Goal: Find specific page/section: Find specific page/section

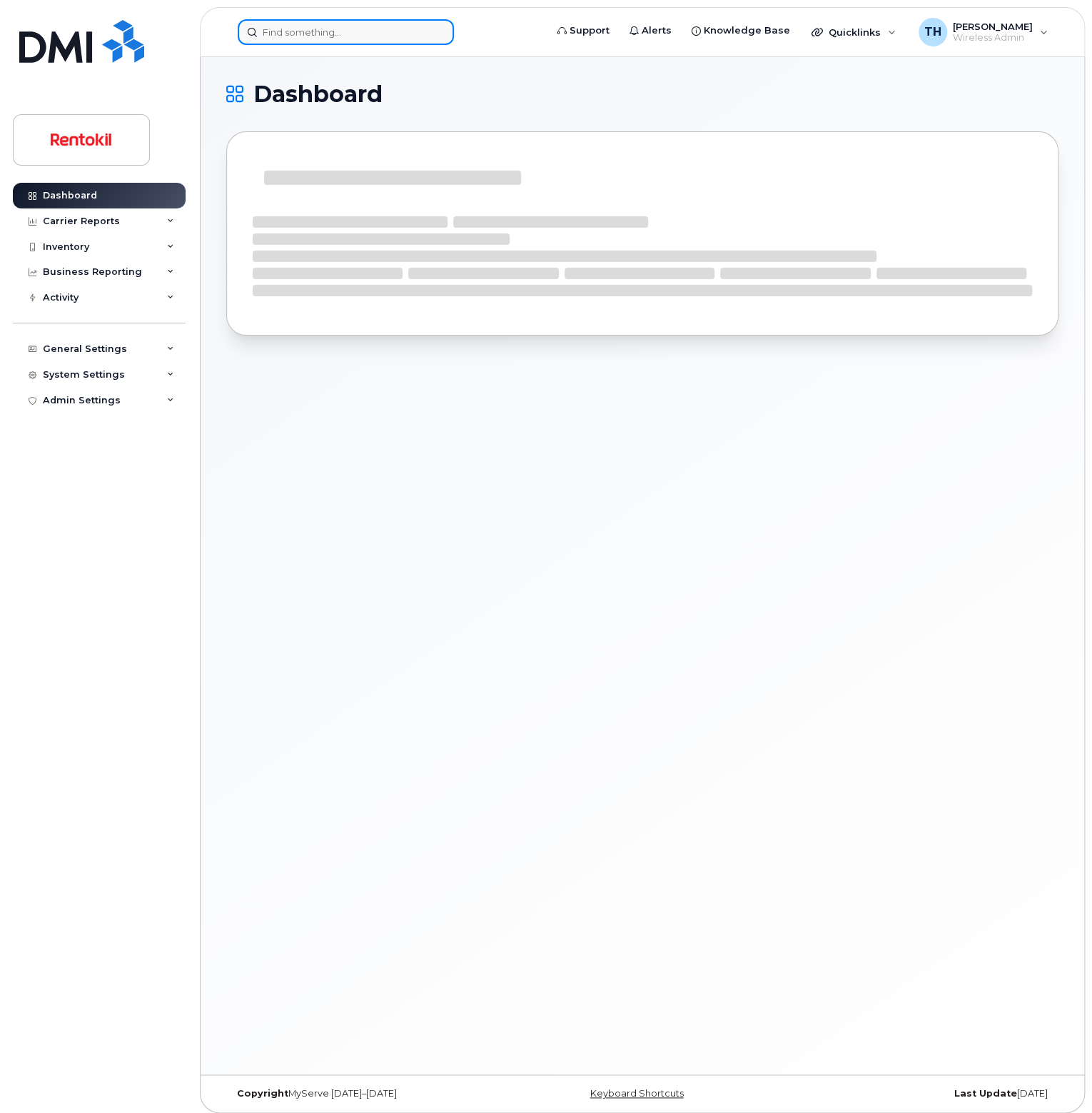
click at [315, 40] on input at bounding box center [346, 32] width 217 height 26
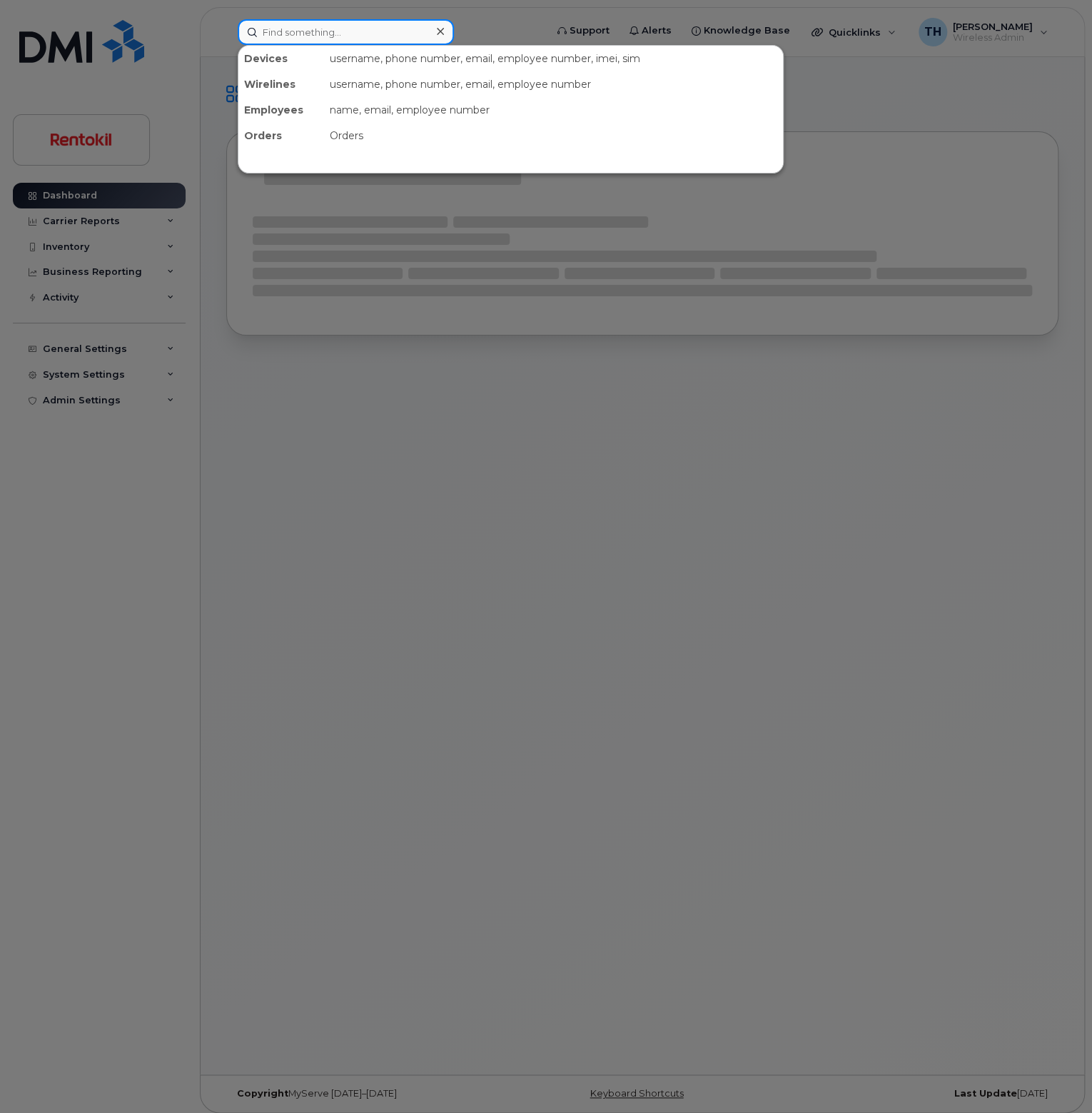
paste input "[PERSON_NAME]"
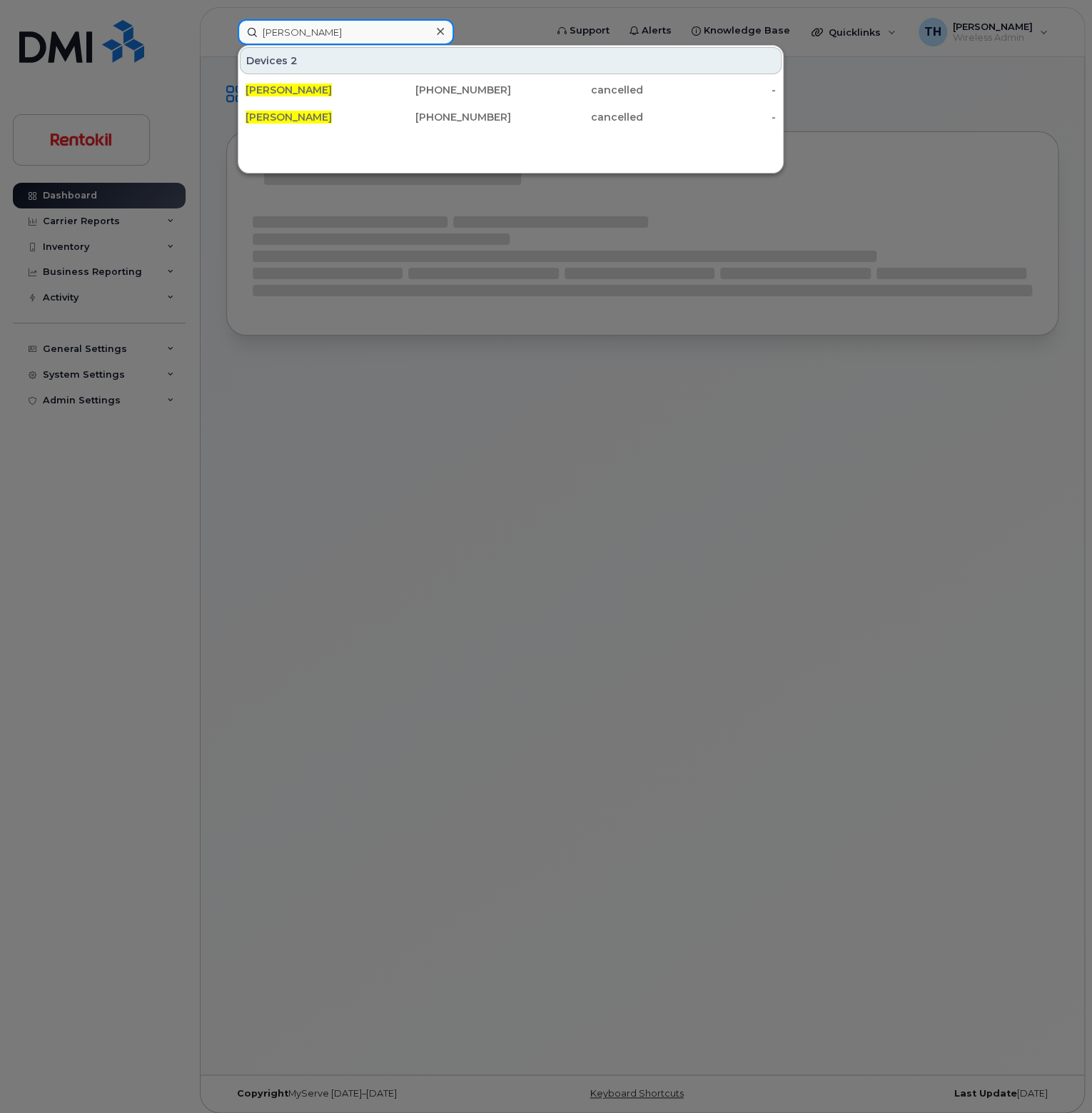
click at [356, 40] on input "[PERSON_NAME]" at bounding box center [346, 32] width 217 height 26
type input "[PERSON_NAME]"
click at [357, 111] on div "[PERSON_NAME]" at bounding box center [312, 117] width 133 height 14
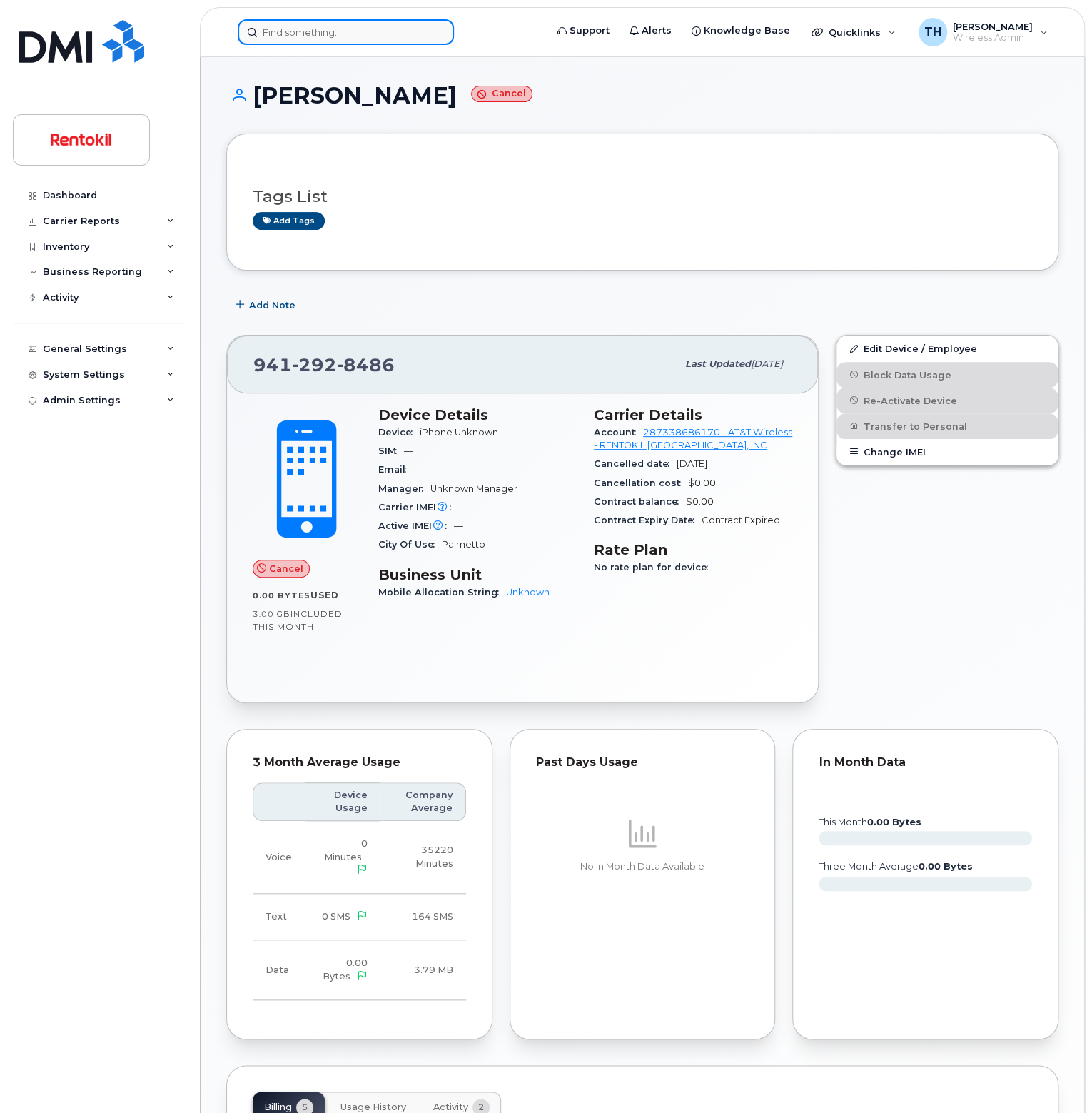
click at [313, 22] on input at bounding box center [346, 32] width 217 height 26
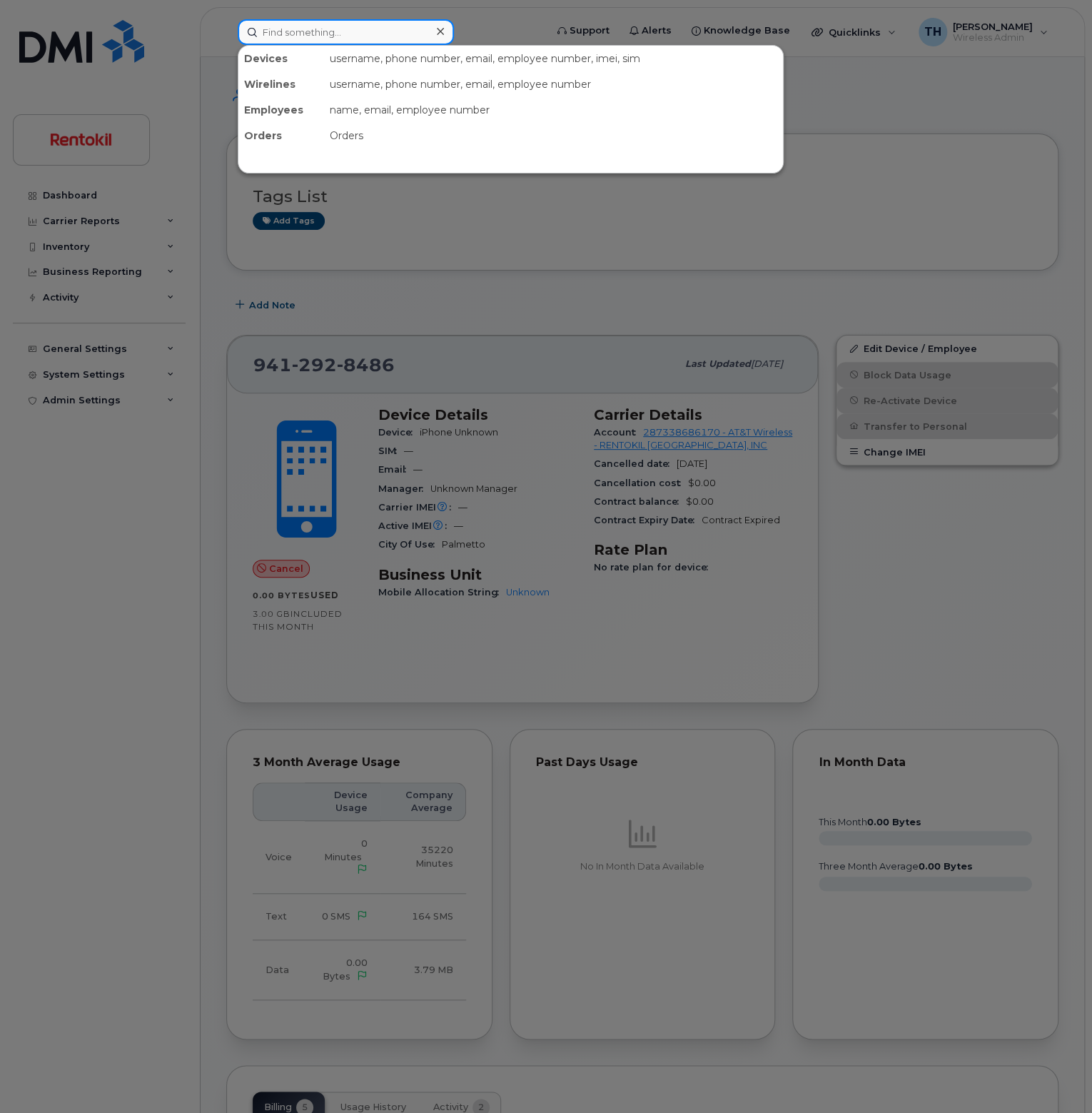
drag, startPoint x: 313, startPoint y: 45, endPoint x: 323, endPoint y: 29, distance: 18.9
paste input "[PERSON_NAME]"
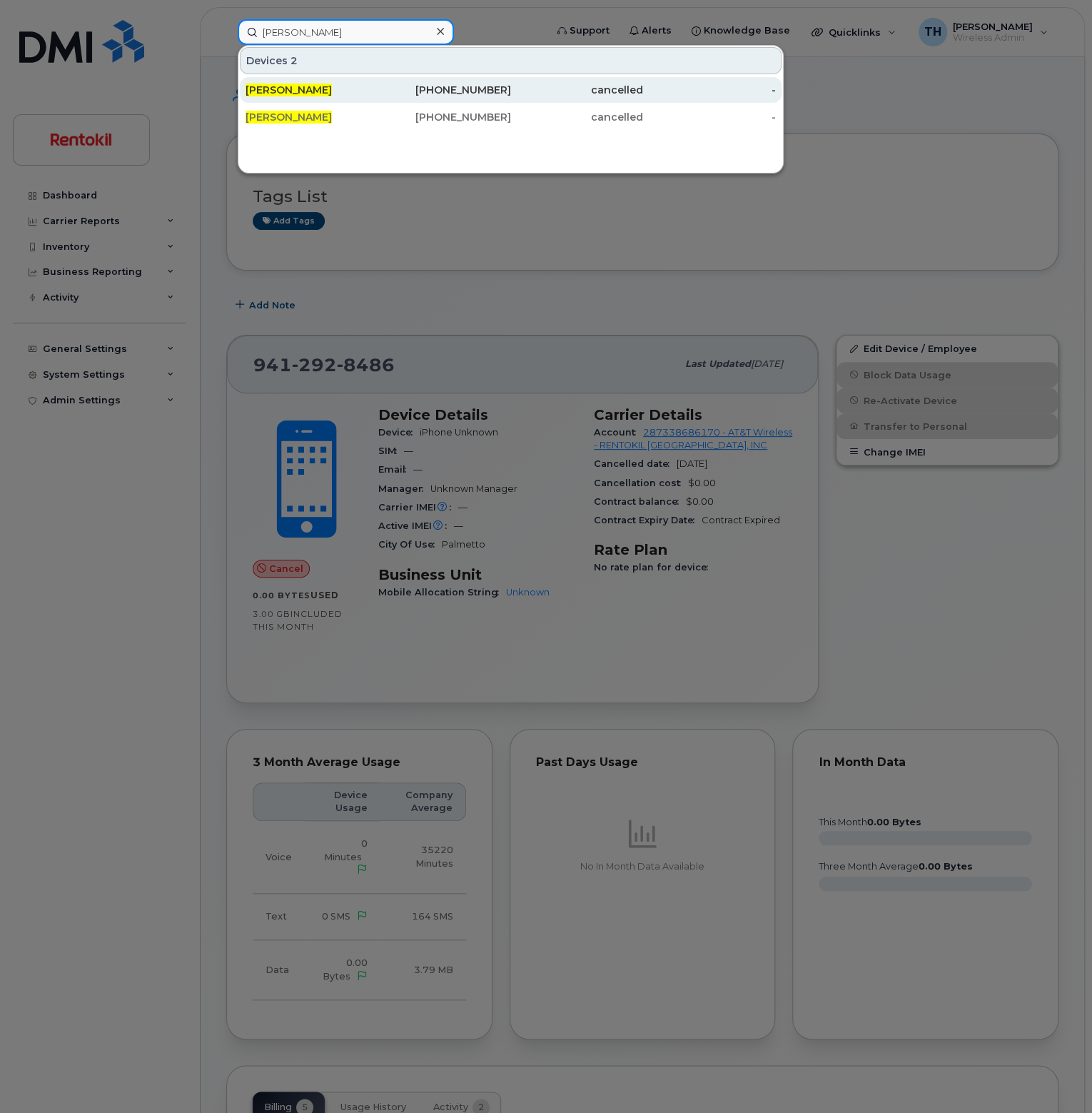
type input "[PERSON_NAME]"
click at [344, 93] on div "[PERSON_NAME]" at bounding box center [312, 90] width 133 height 14
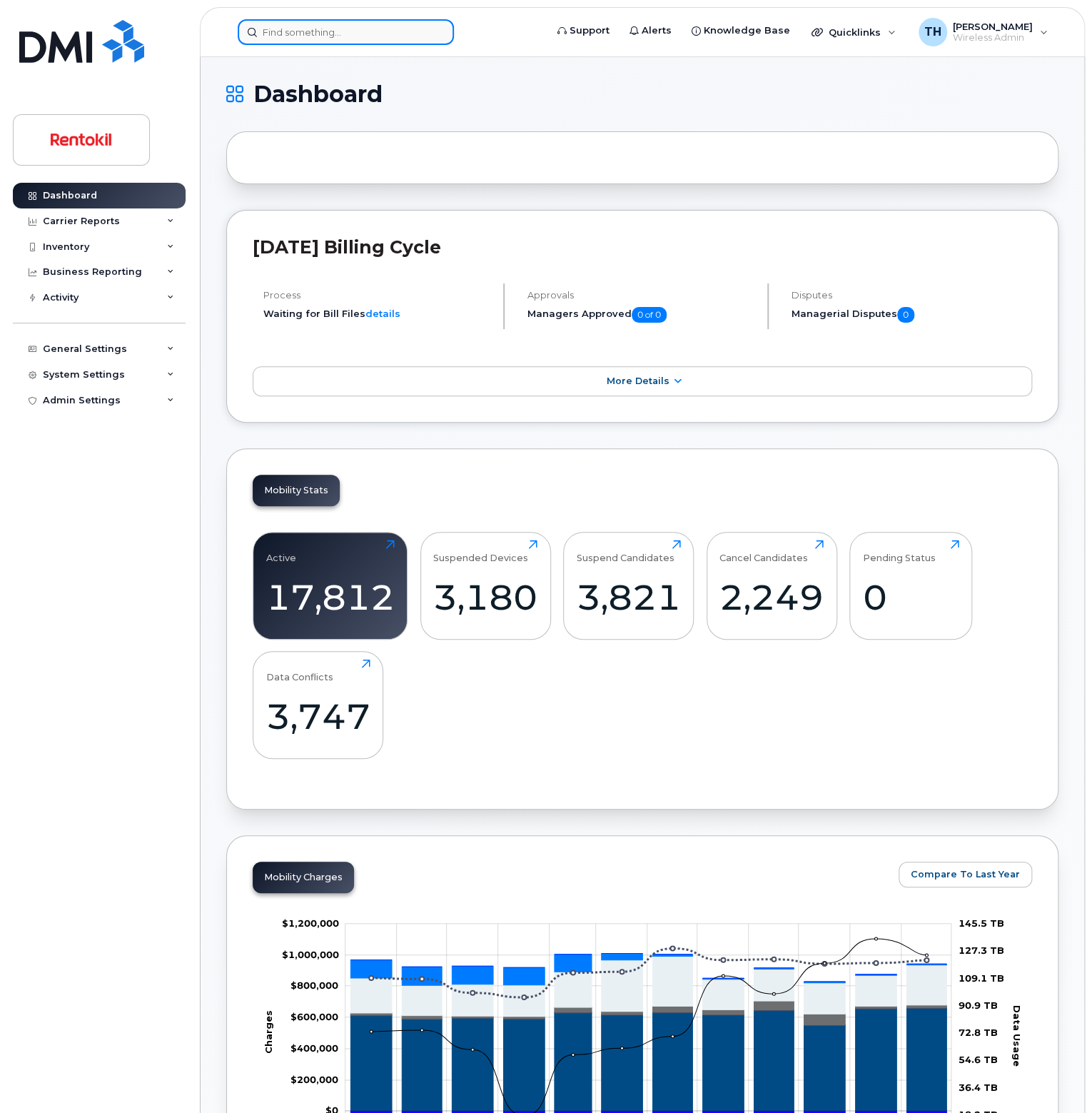
click at [363, 25] on input at bounding box center [346, 32] width 217 height 26
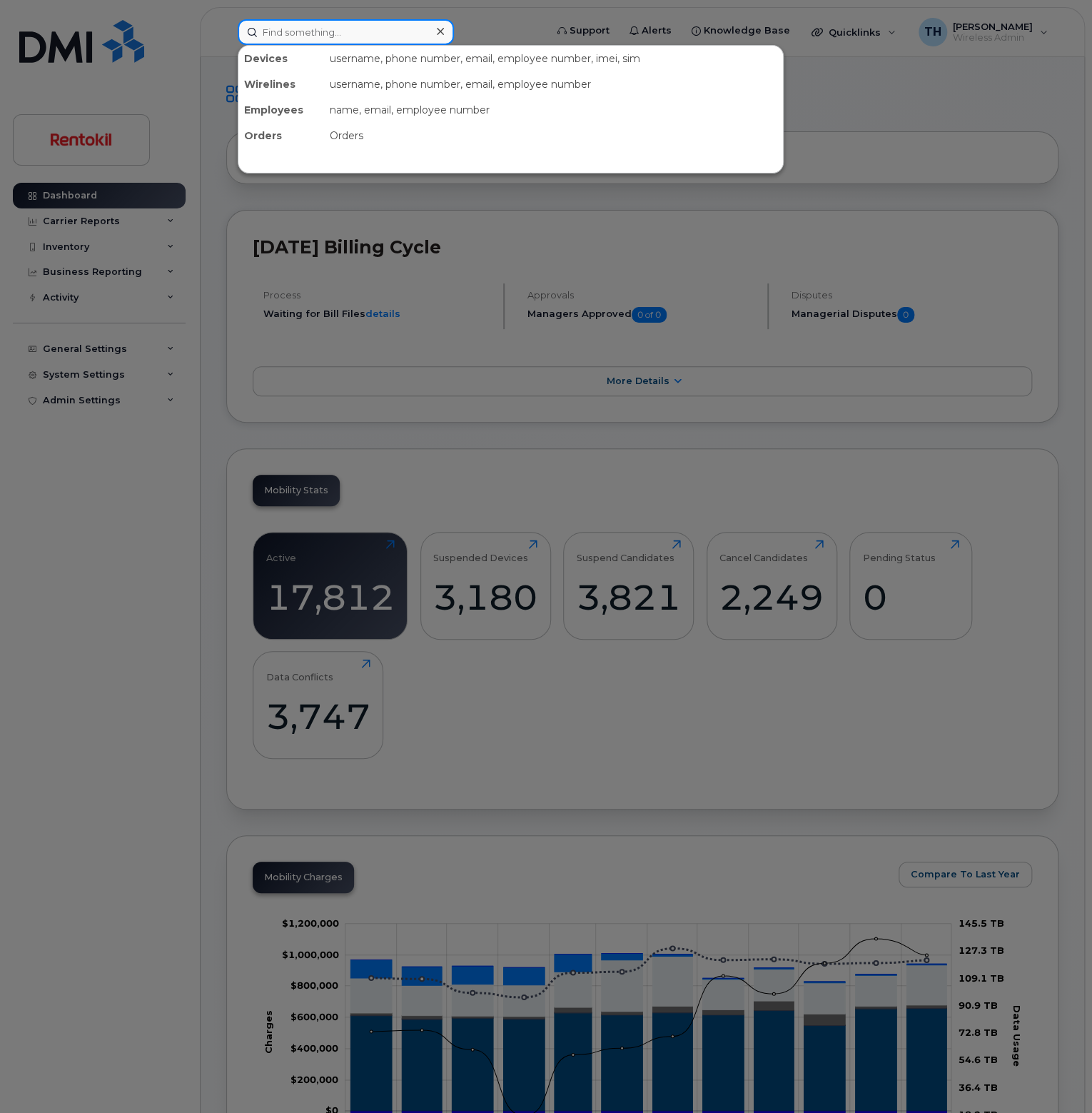
paste input "9412928486"
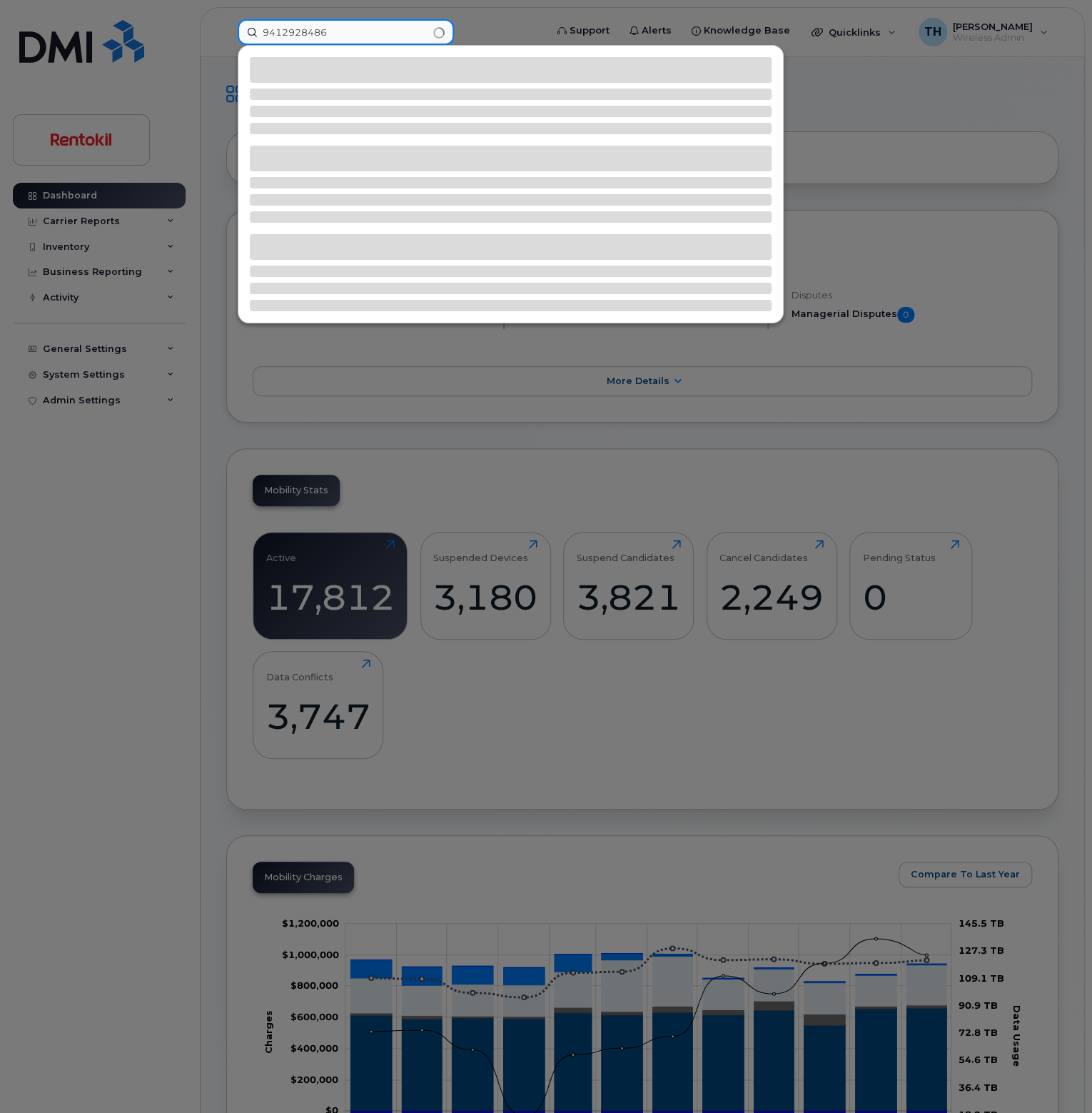
click at [372, 30] on input "9412928486" at bounding box center [346, 32] width 217 height 26
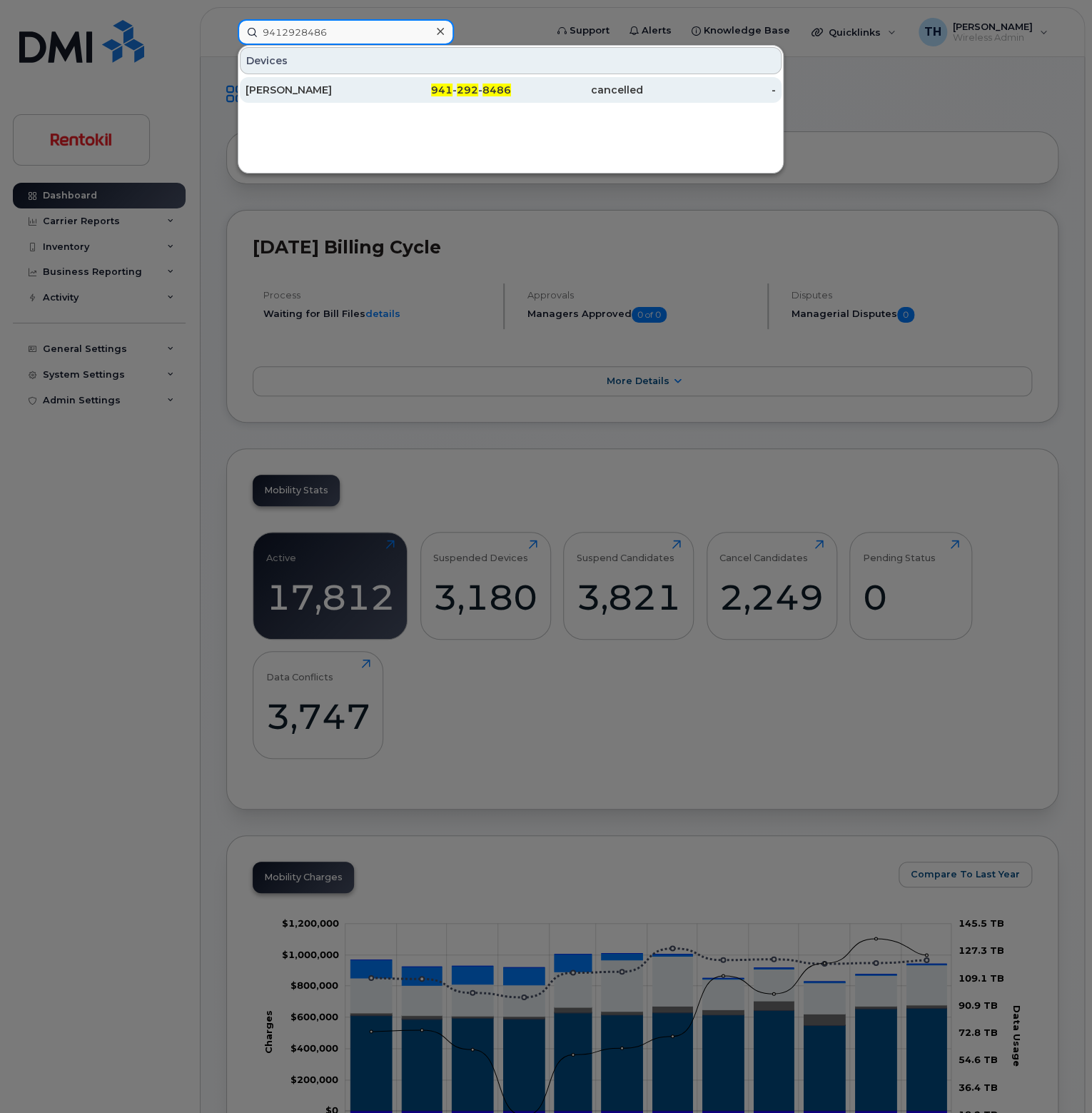
type input "9412928486"
click at [402, 81] on div "941 - 292 - 8486" at bounding box center [445, 90] width 133 height 26
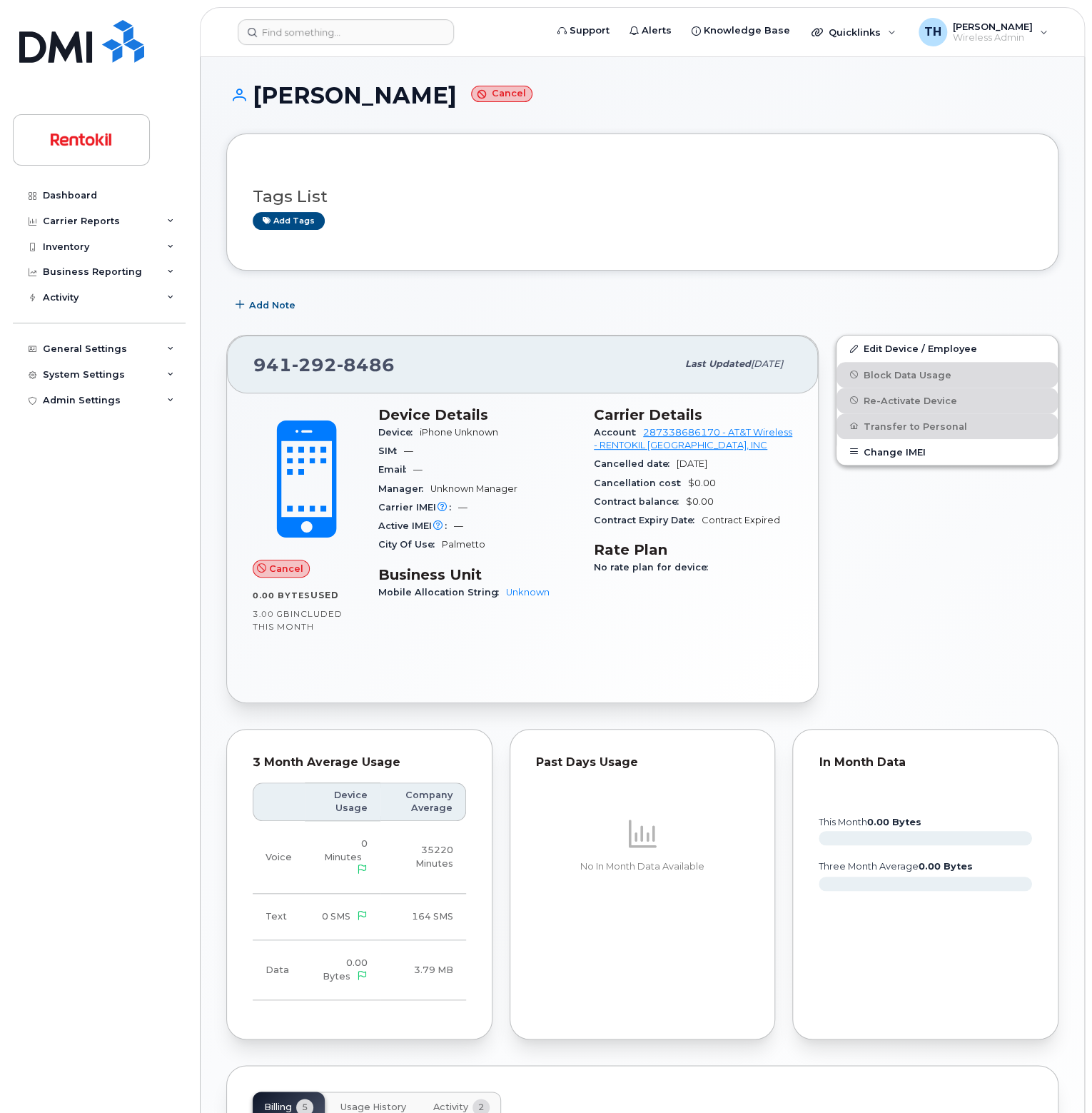
click at [352, 366] on span "8486" at bounding box center [365, 364] width 58 height 21
copy span "941 292 8486"
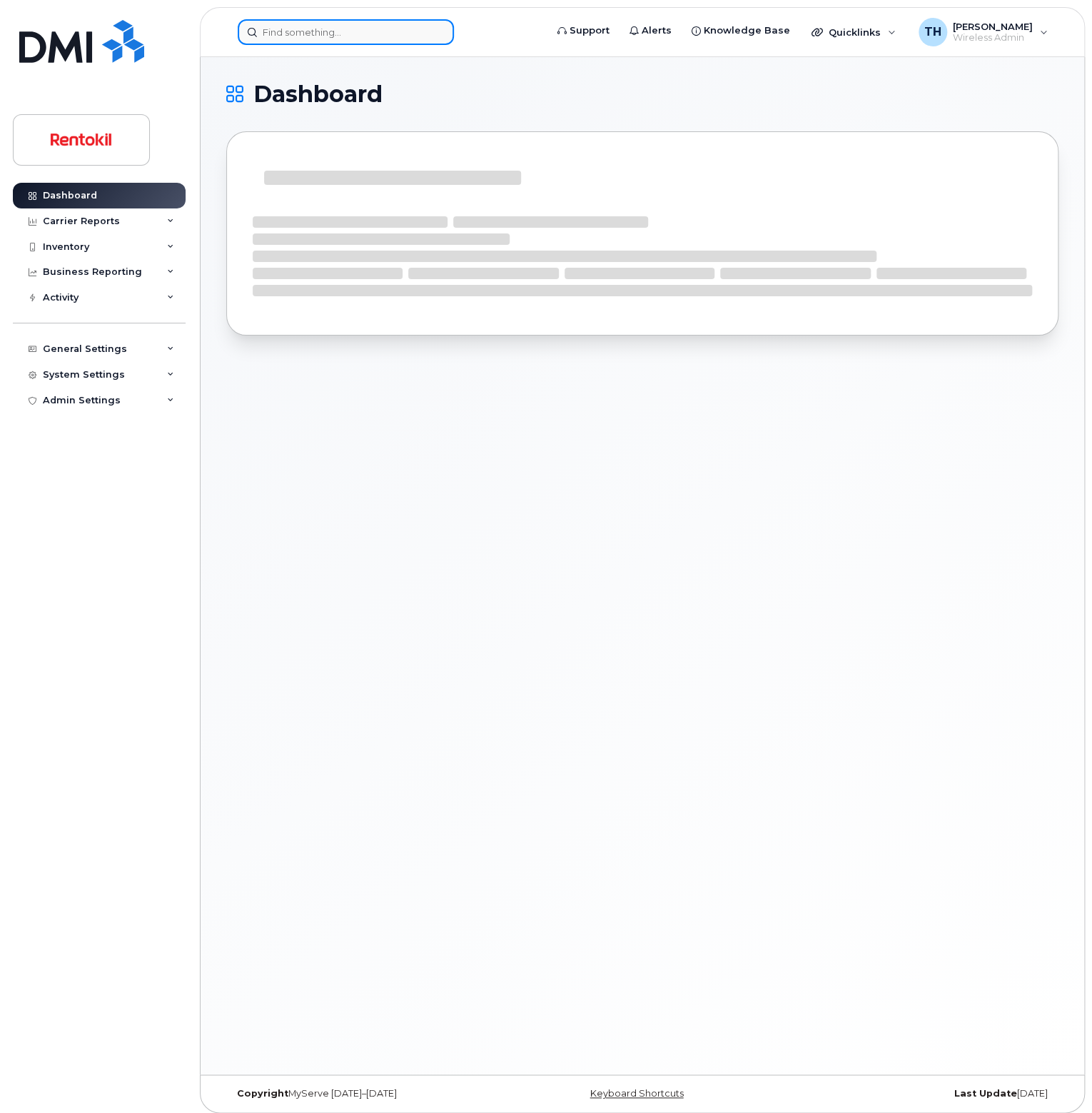
click at [350, 40] on input at bounding box center [346, 32] width 217 height 26
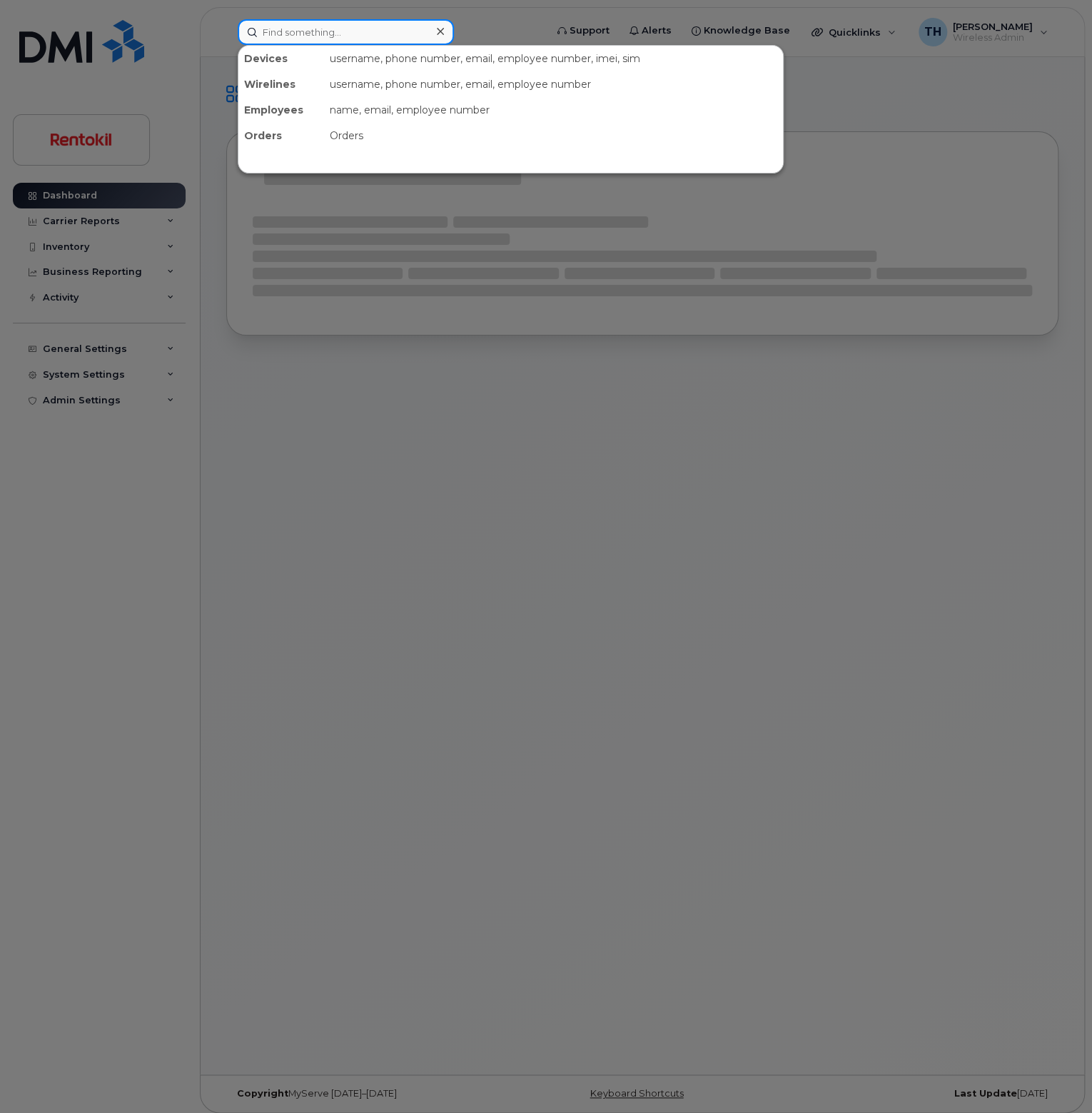
paste input "[PHONE_NUMBER]"
click at [374, 33] on input "[PHONE_NUMBER]" at bounding box center [346, 32] width 217 height 26
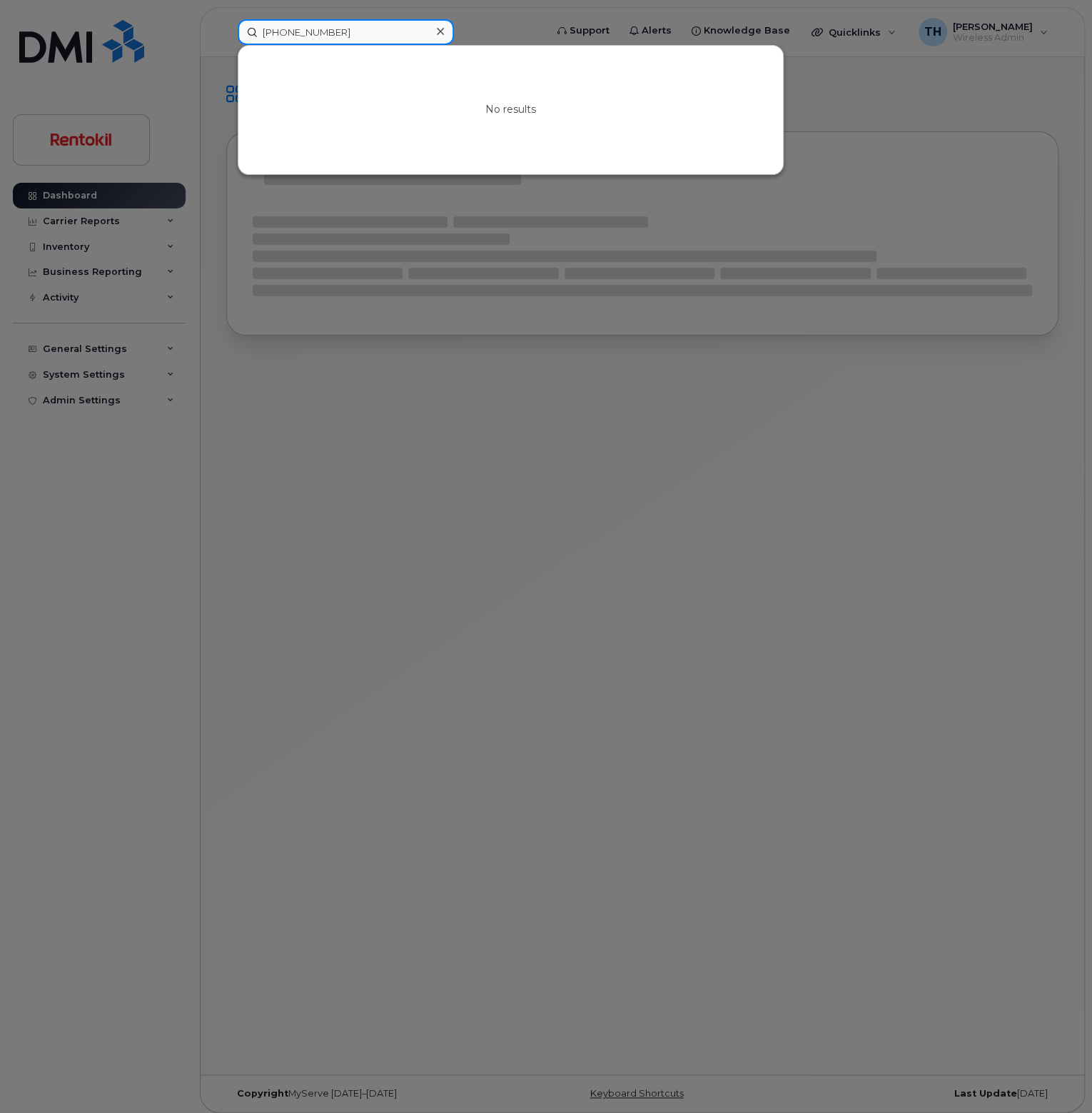
type input "[PHONE_NUMBER]"
